Goal: Find specific page/section: Find specific page/section

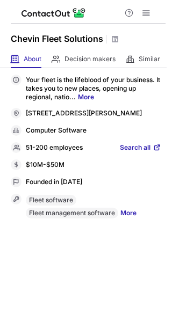
click at [33, 153] on p "51-200 employees" at bounding box center [54, 148] width 57 height 10
click at [30, 153] on p "51-200 employees" at bounding box center [54, 148] width 57 height 10
drag, startPoint x: 25, startPoint y: 156, endPoint x: 47, endPoint y: 156, distance: 22.0
click at [48, 153] on div "51-200 employees Search all" at bounding box center [86, 147] width 150 height 11
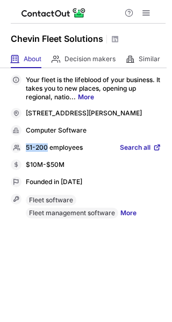
copy div "51-200"
click at [42, 170] on div "$10M-$50M" at bounding box center [93, 165] width 135 height 10
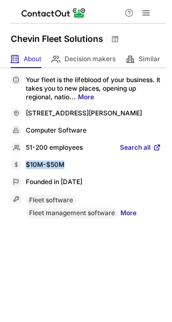
click at [42, 170] on div "$10M-$50M" at bounding box center [93, 165] width 135 height 10
copy div "$10M-$50M Revenue"
